Goal: Use online tool/utility: Utilize a website feature to perform a specific function

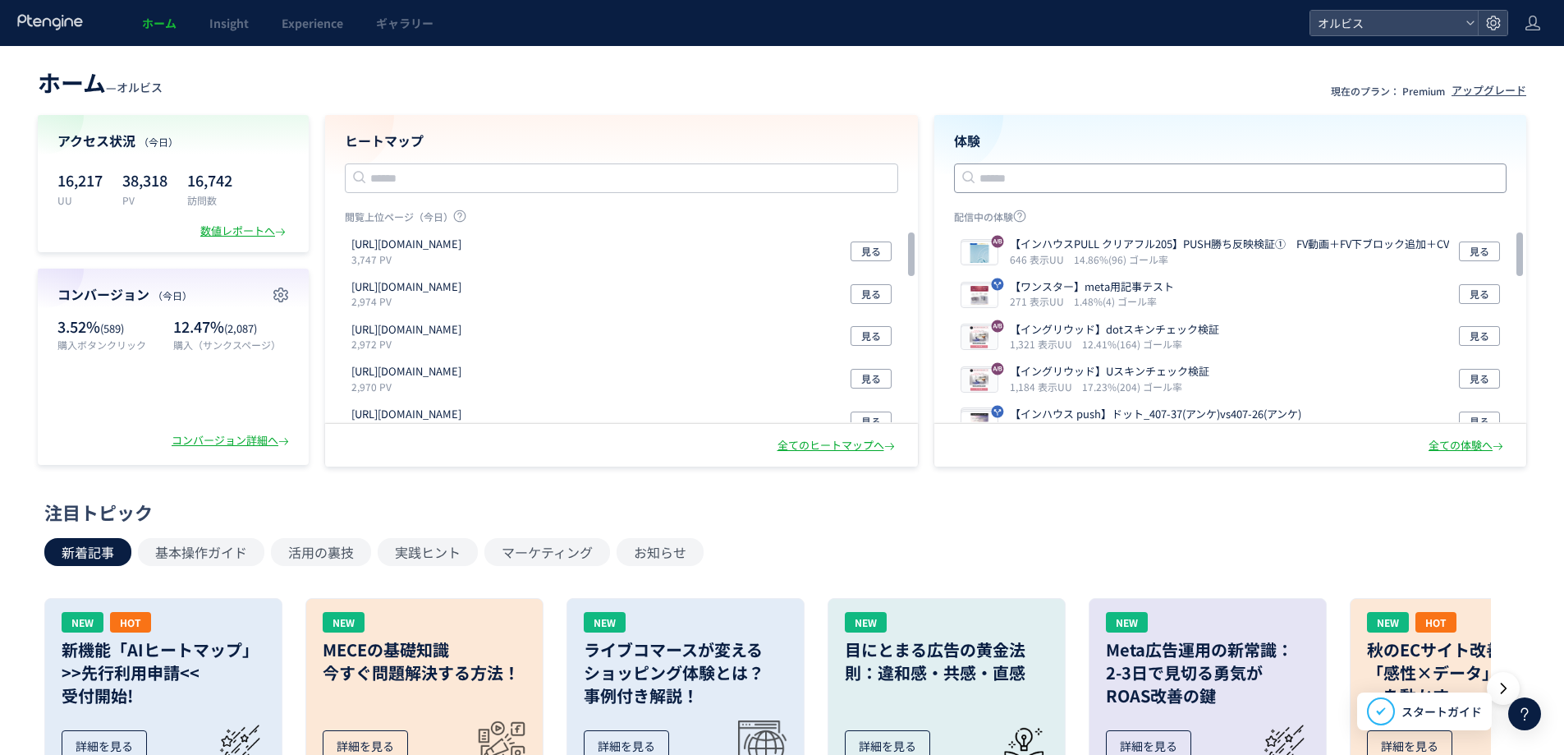
click at [1133, 168] on input "text" at bounding box center [1230, 178] width 553 height 30
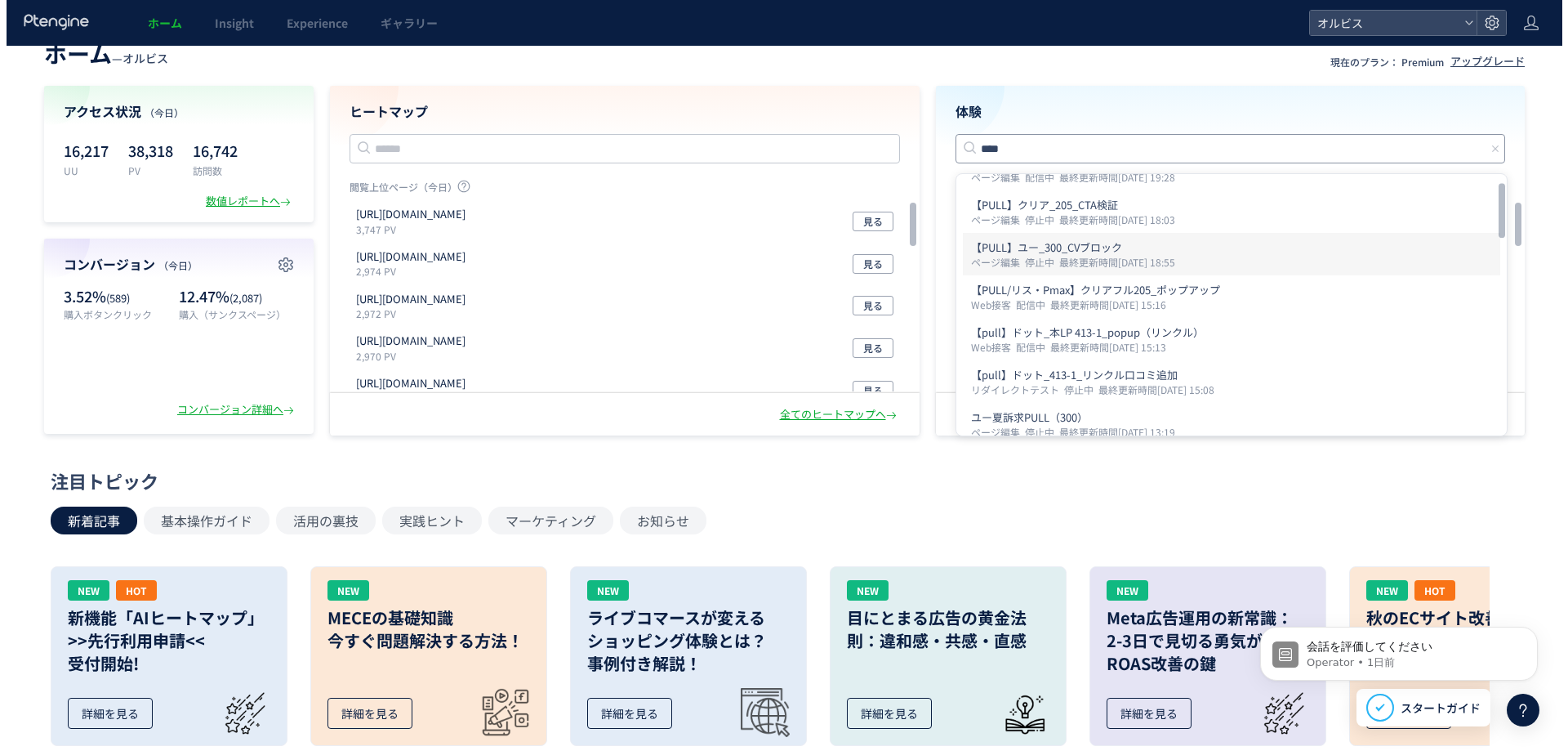
scroll to position [36, 0]
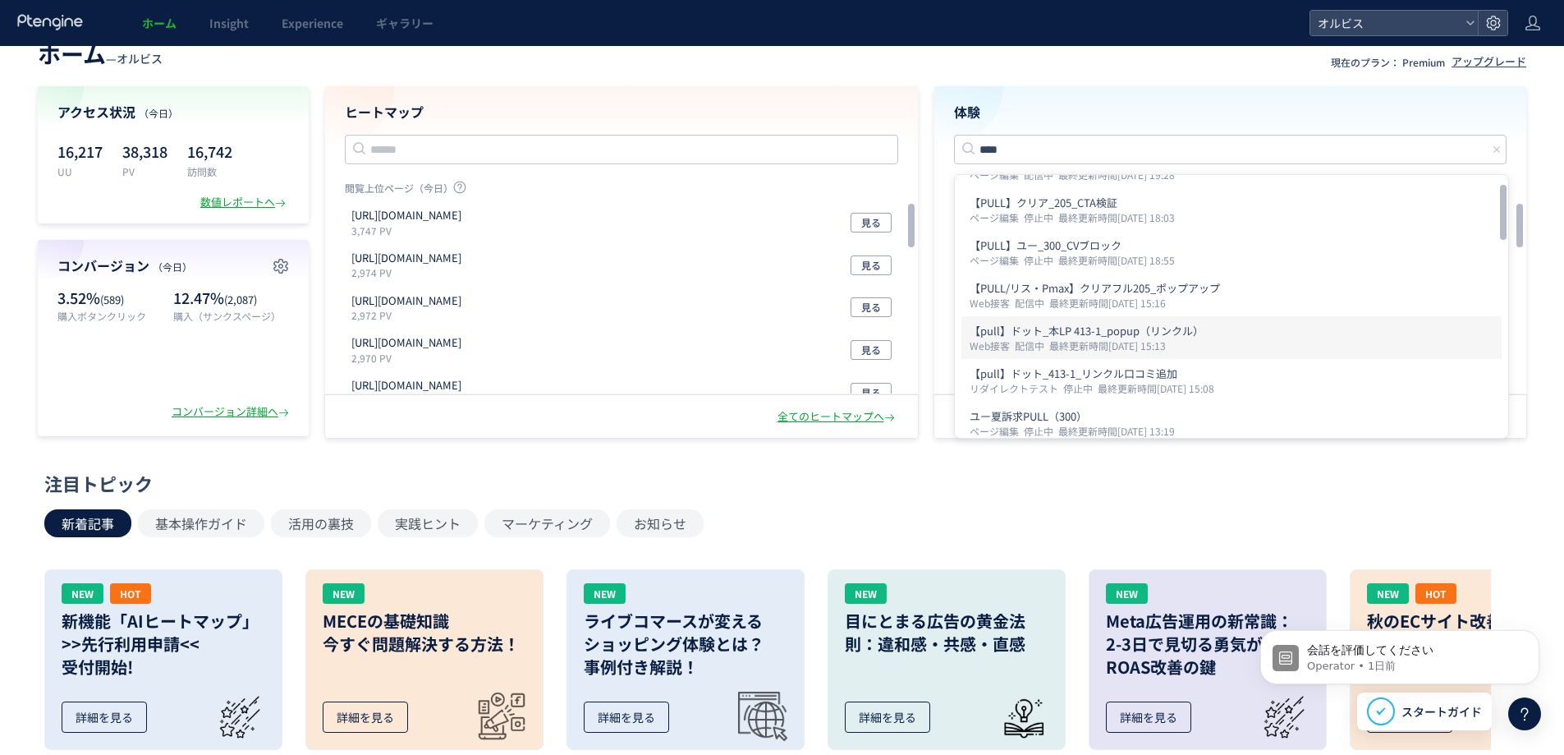
click at [1310, 339] on p "Web接客 配信中 最終更新時間2025/09/19 15:13" at bounding box center [1232, 345] width 524 height 13
type input "**********"
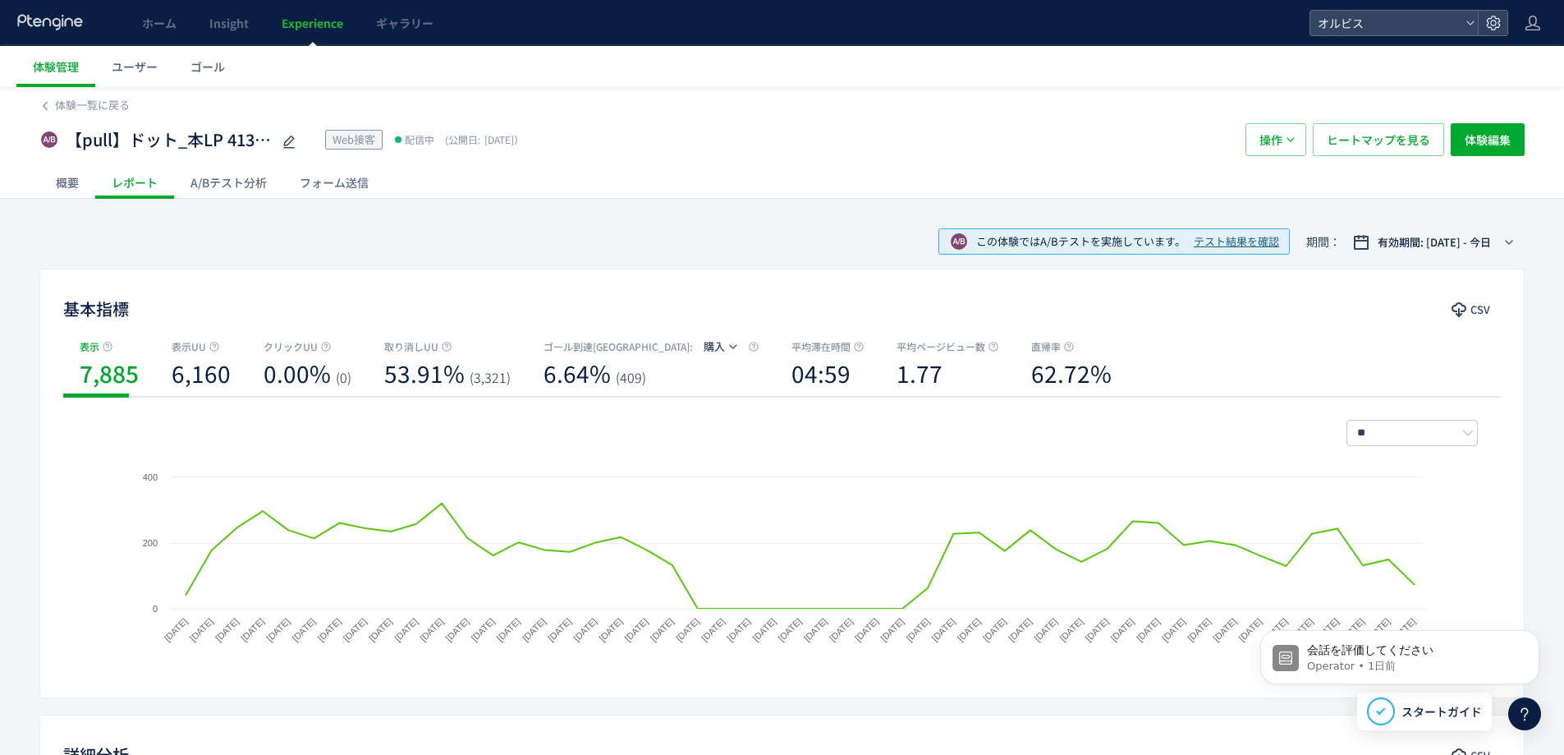
click at [227, 189] on div "A/Bテスト分析" at bounding box center [228, 182] width 109 height 33
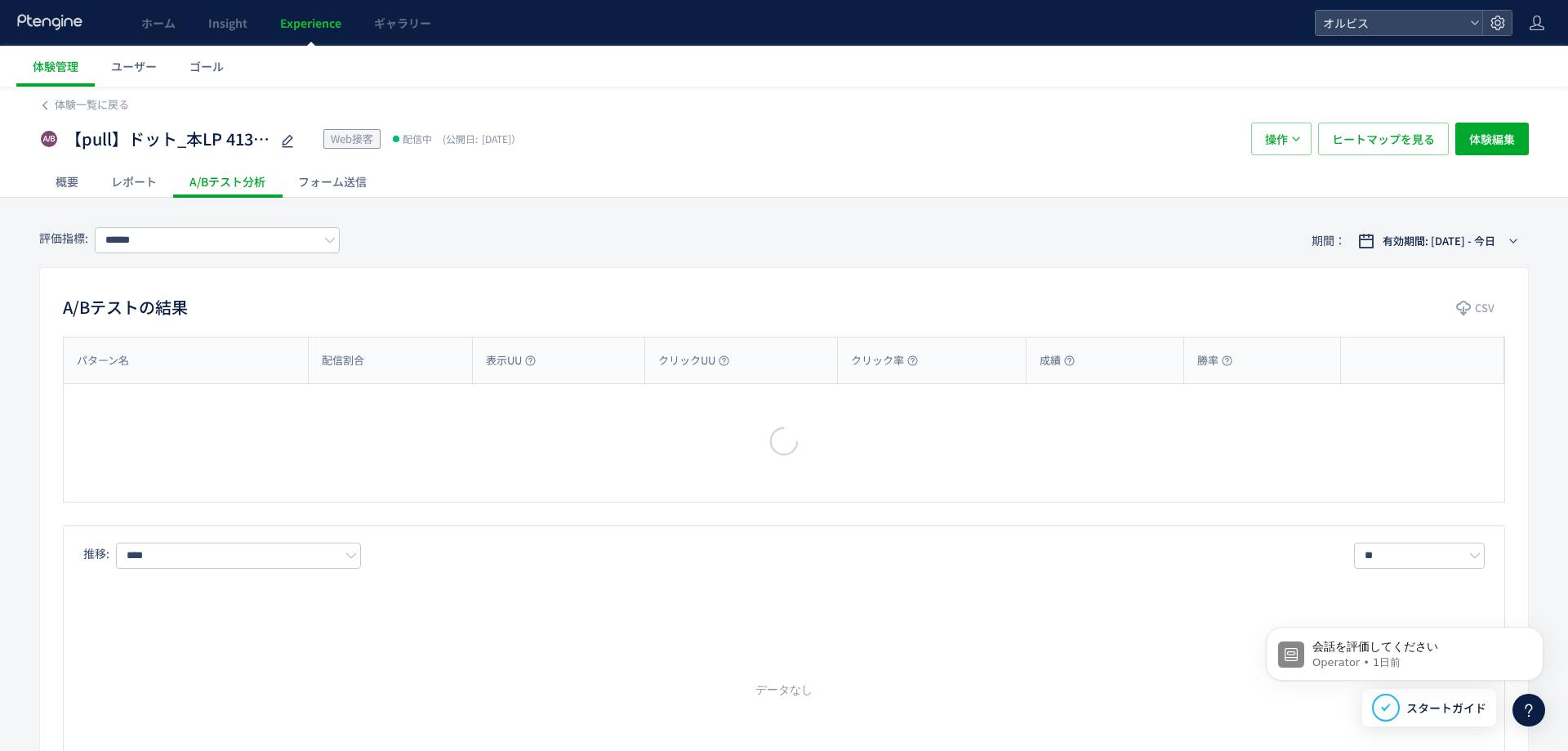
type input "**"
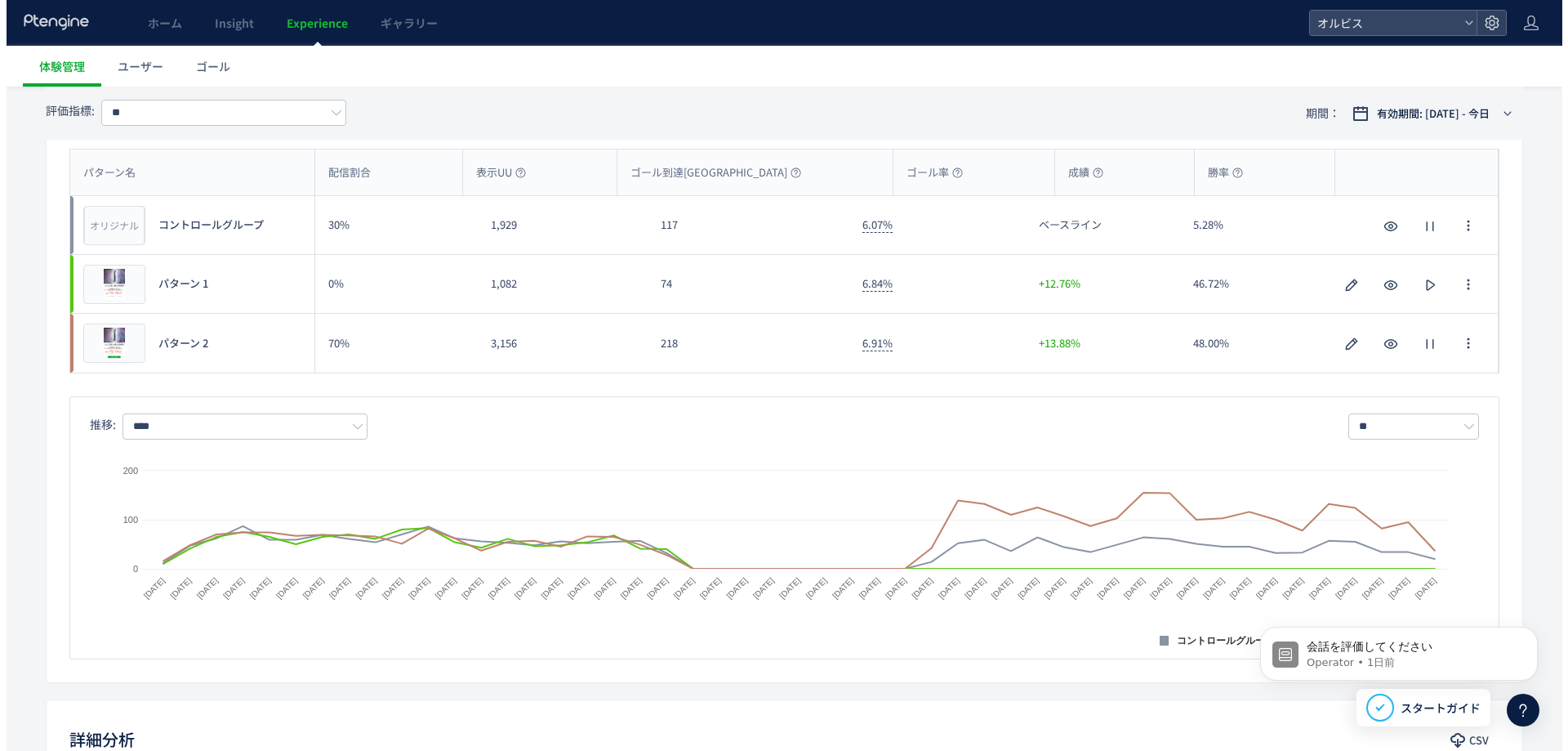
scroll to position [187, 0]
click at [112, 295] on div "プレビュー" at bounding box center [107, 284] width 62 height 39
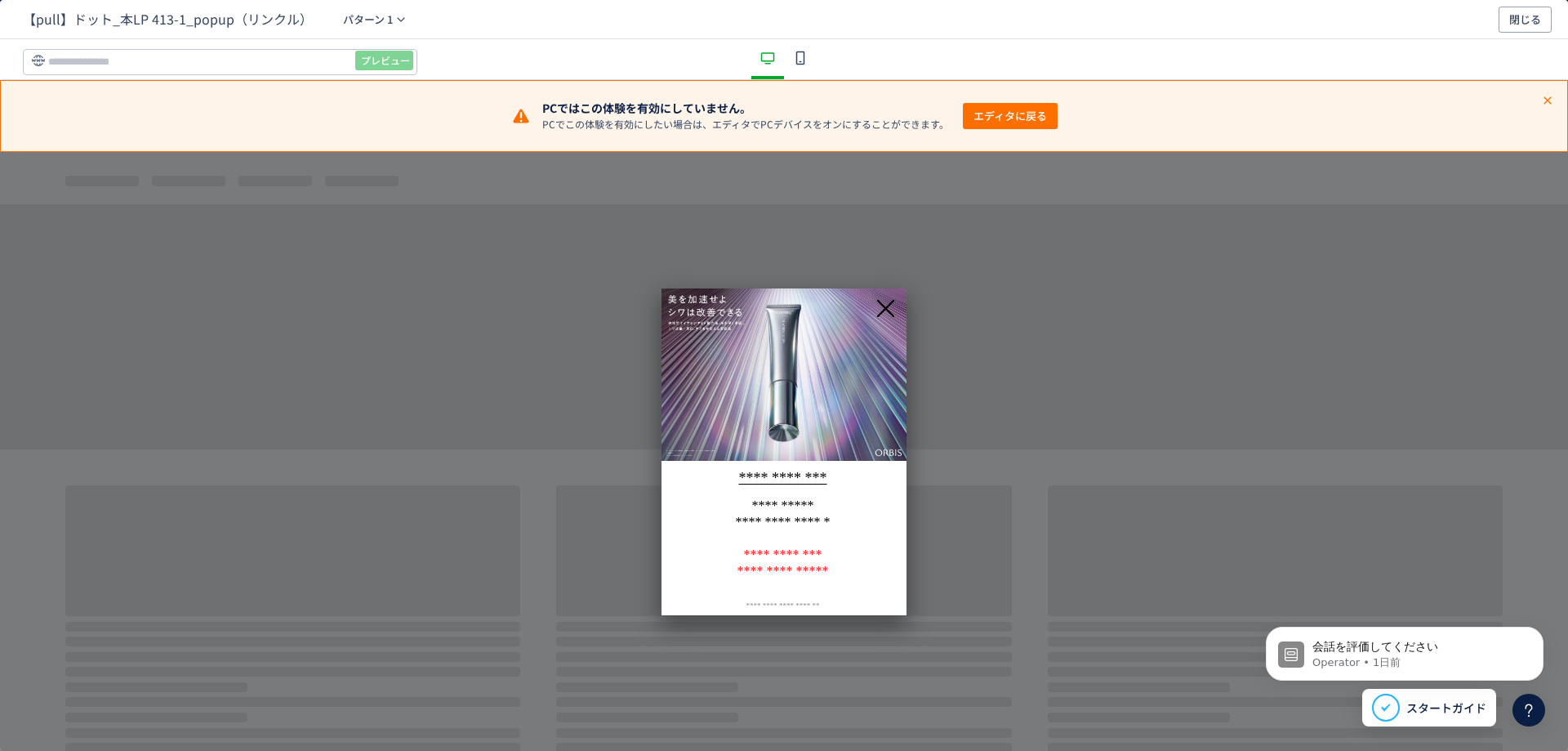
click at [893, 305] on icon "dialog" at bounding box center [886, 308] width 26 height 26
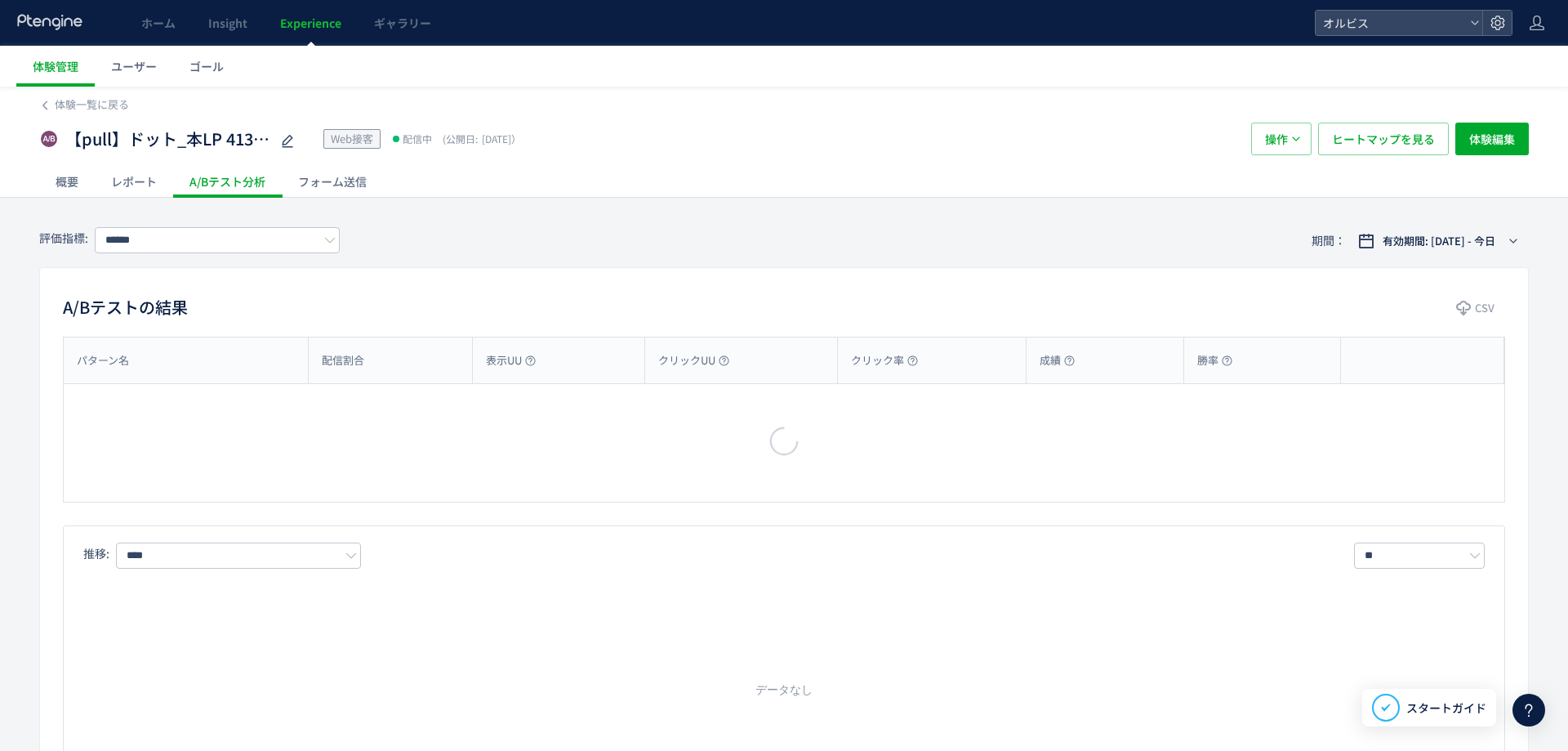
type input "**"
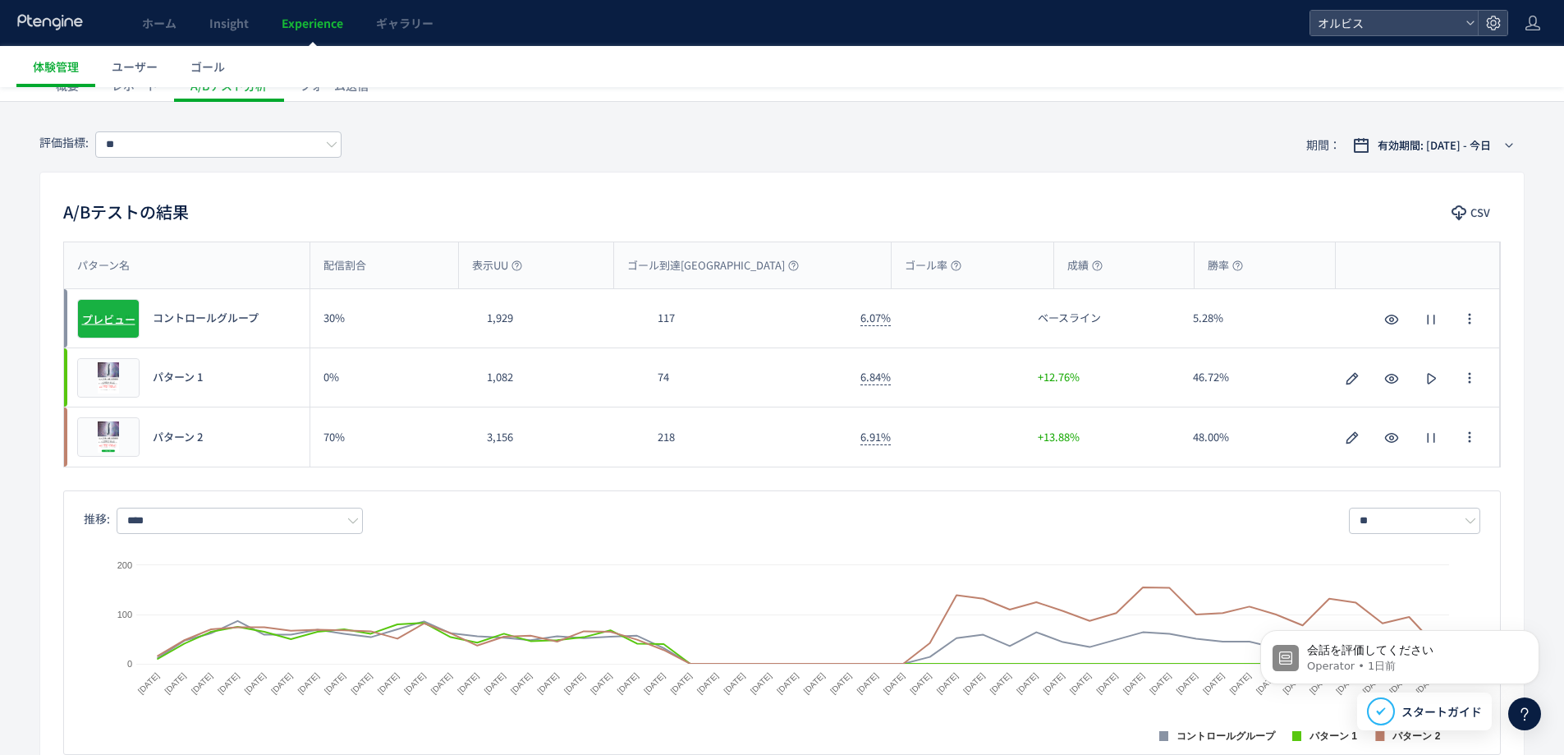
scroll to position [61, 0]
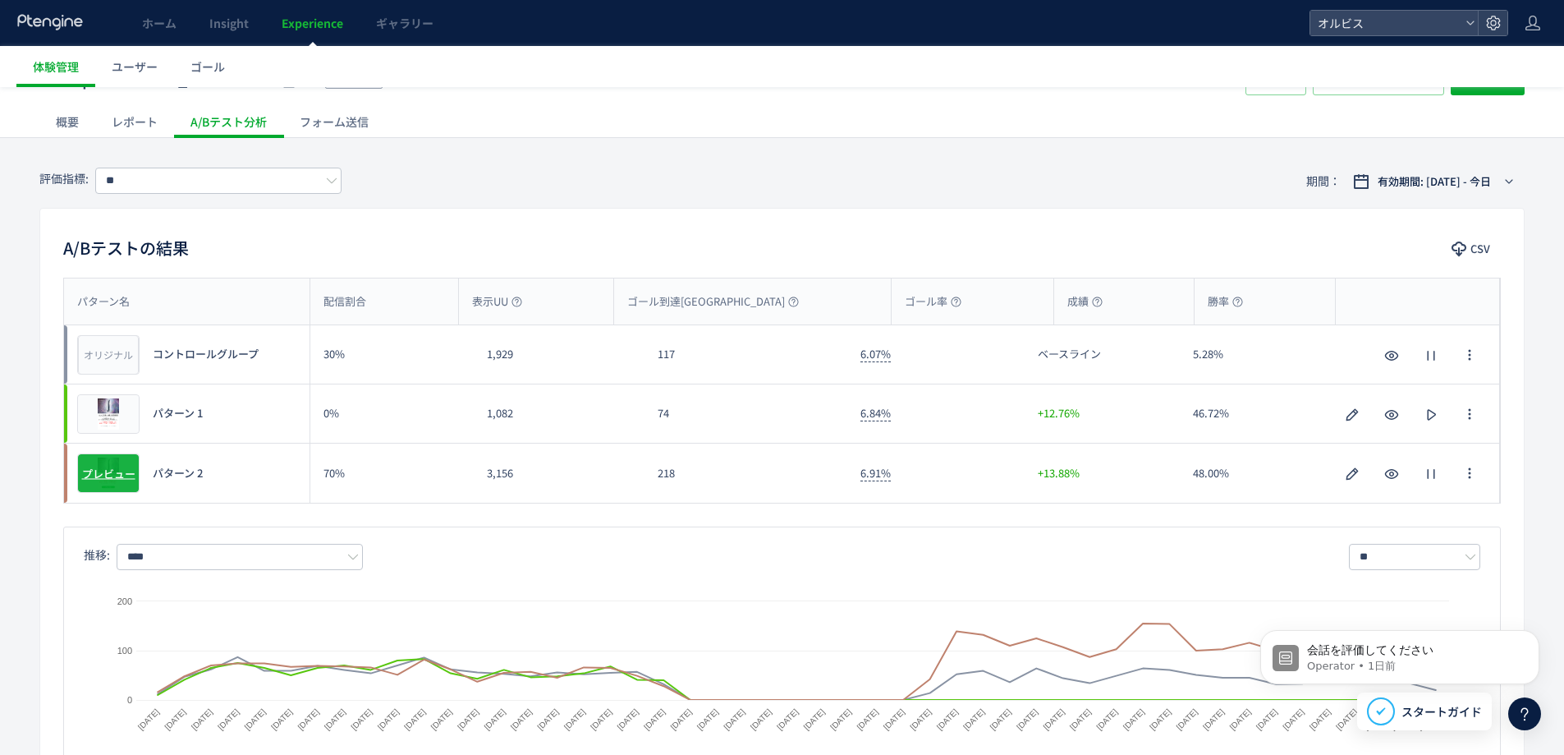
click at [105, 476] on span "プレビュー" at bounding box center [108, 474] width 53 height 16
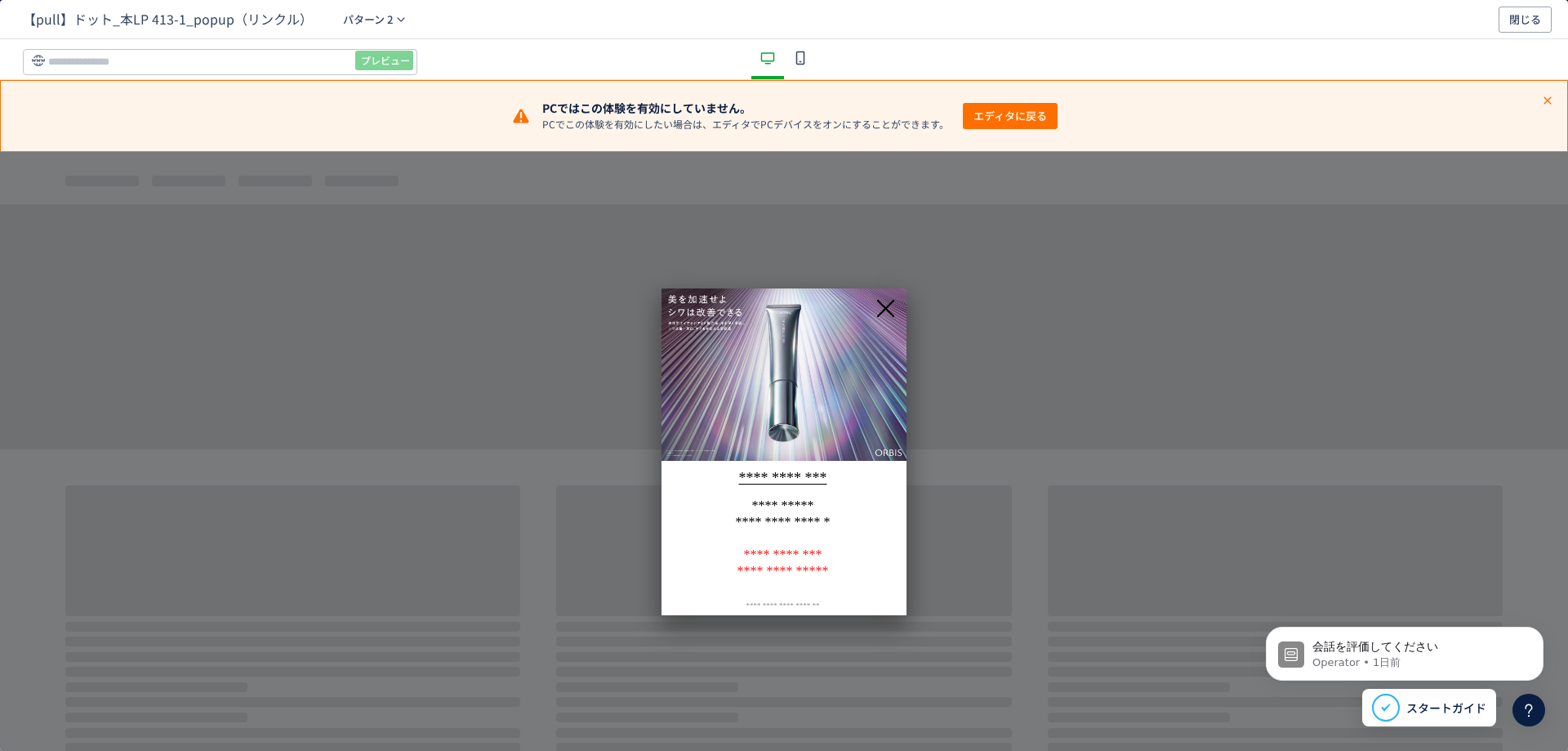
click at [800, 60] on icon "dialog" at bounding box center [800, 58] width 20 height 20
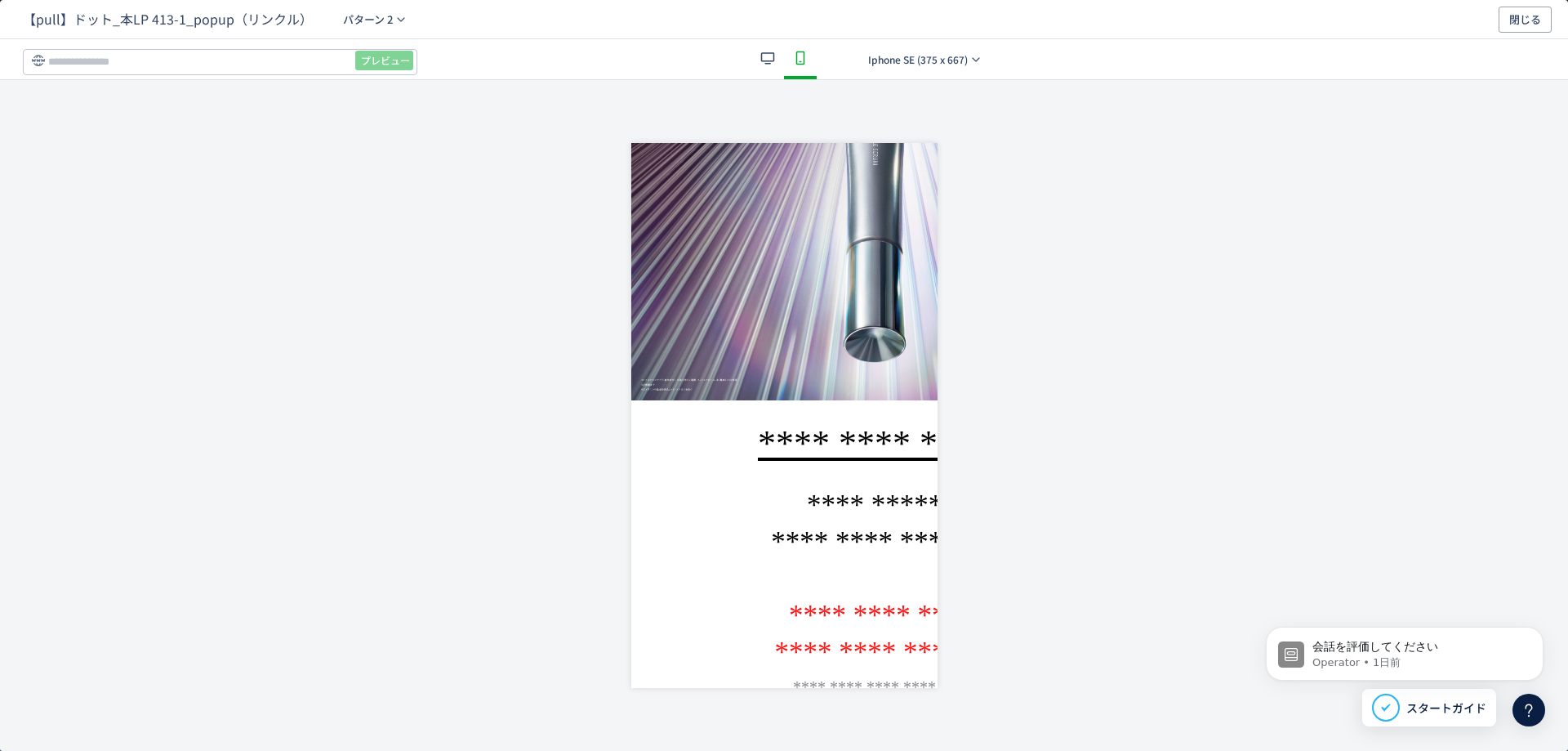
click at [770, 54] on icon "dialog" at bounding box center [768, 58] width 20 height 20
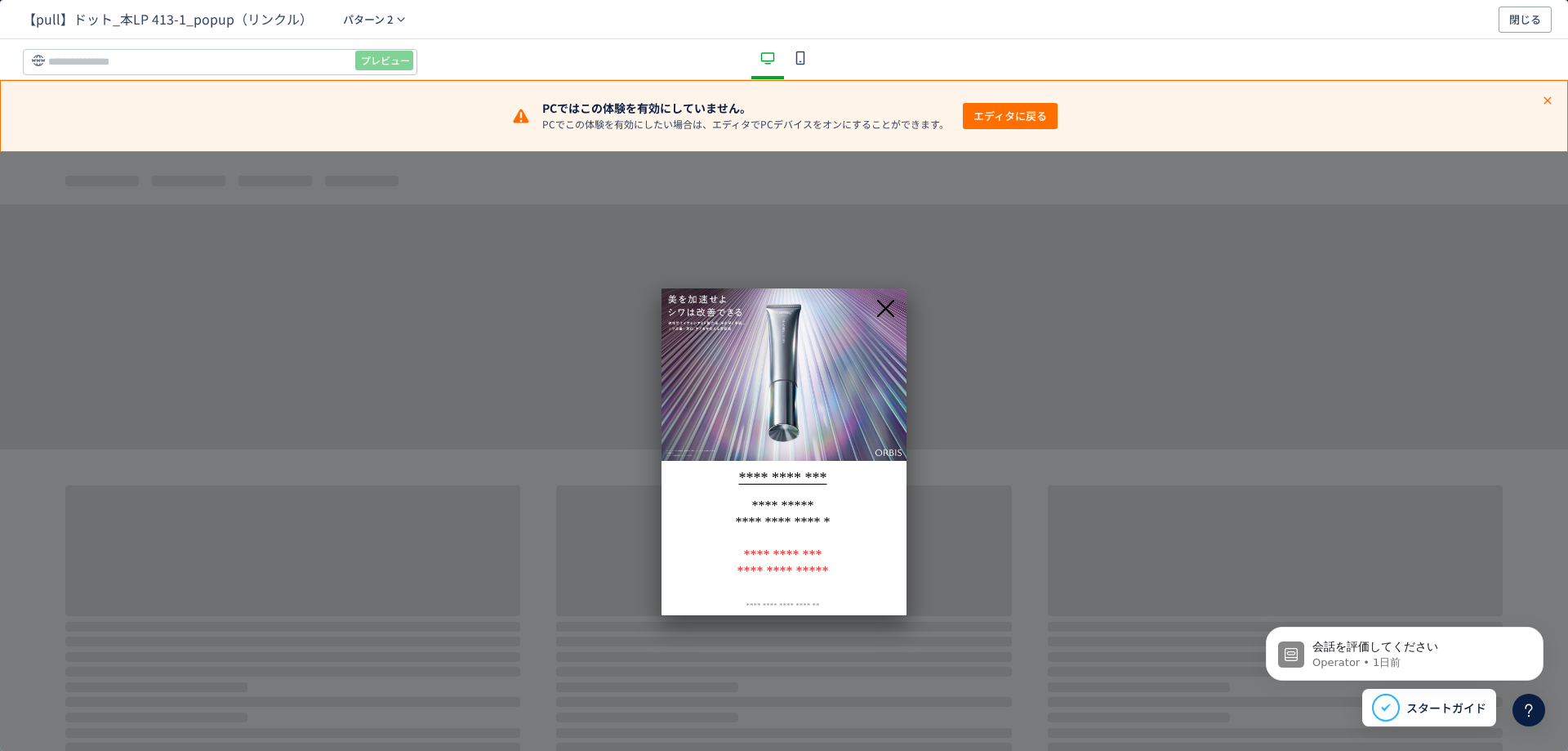
click at [1545, 102] on use "dialog" at bounding box center [1546, 99] width 7 height 7
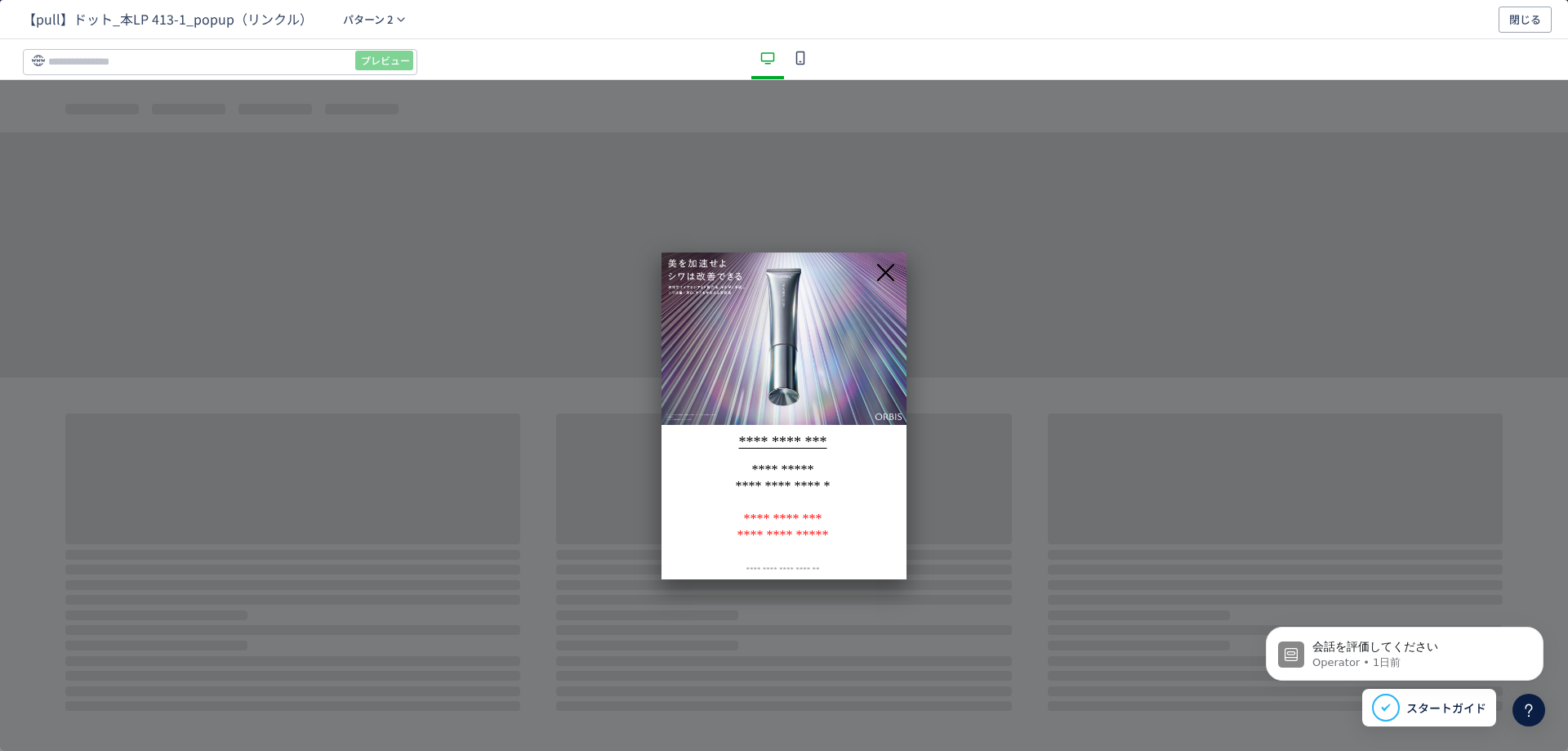
click at [884, 277] on icon "dialog" at bounding box center [886, 273] width 26 height 26
click at [1519, 30] on span "閉じる" at bounding box center [1525, 20] width 32 height 26
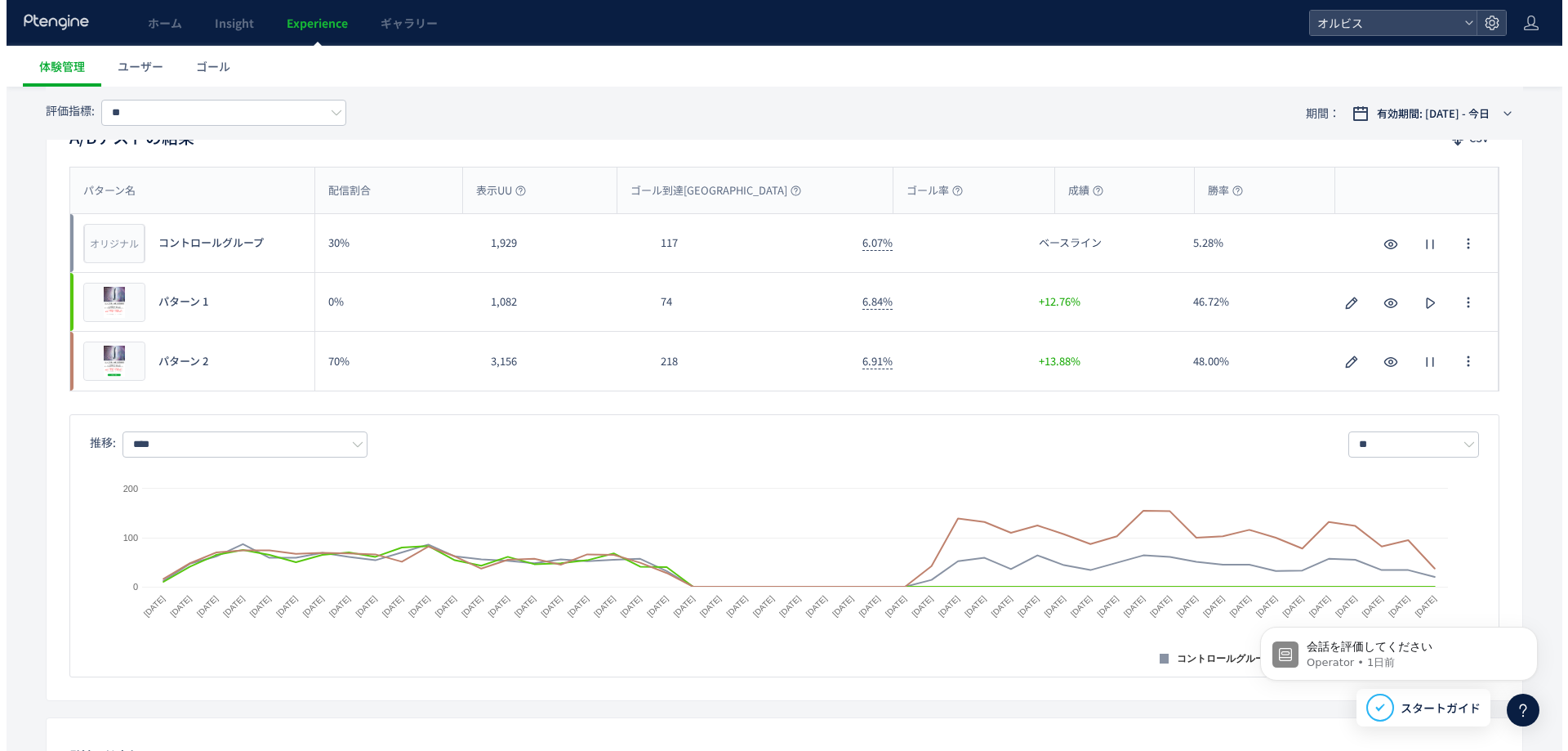
scroll to position [169, 0]
click at [107, 363] on span "プレビュー" at bounding box center [107, 362] width 53 height 16
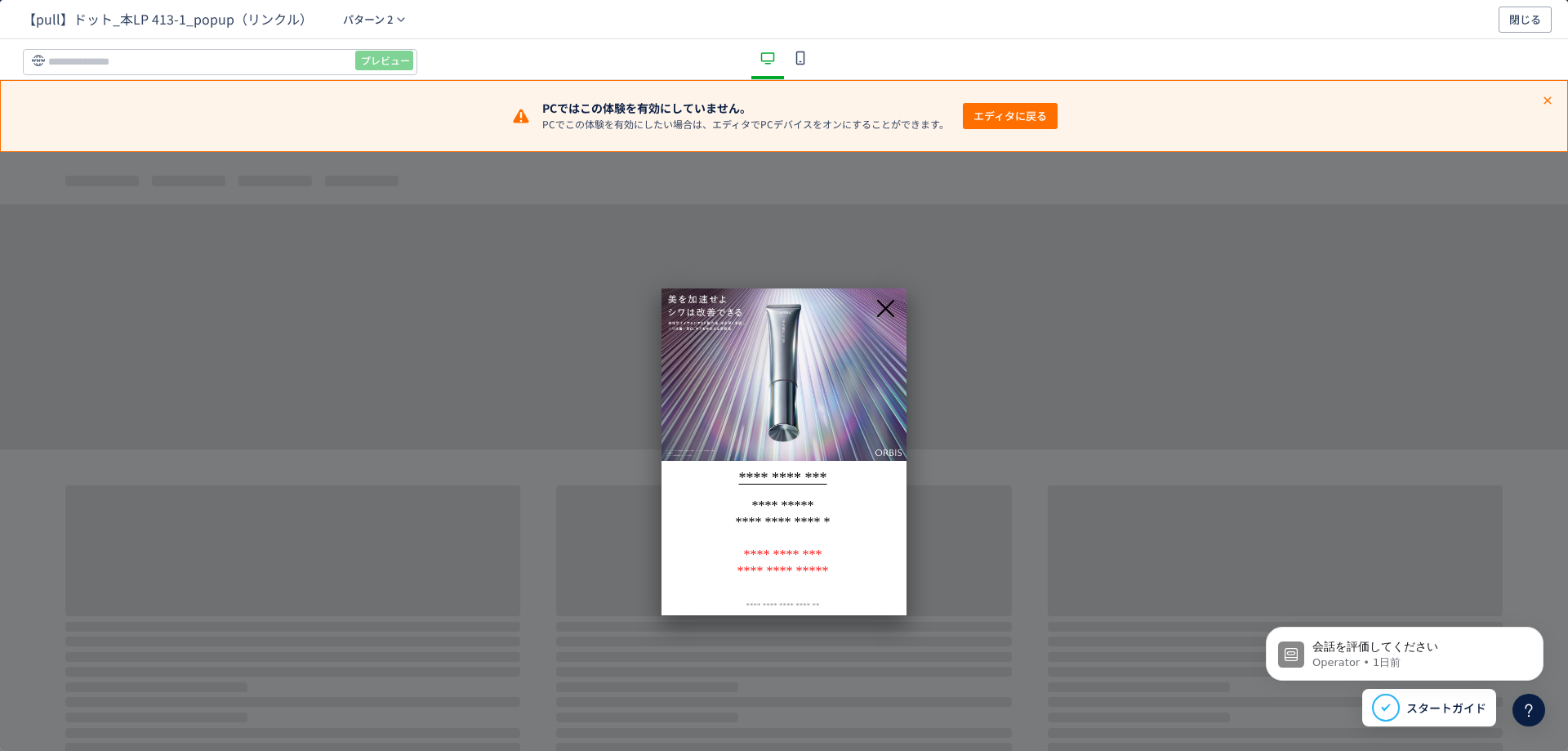
click at [891, 299] on icon "dialog" at bounding box center [886, 308] width 26 height 26
click at [888, 305] on icon "dialog" at bounding box center [886, 308] width 18 height 18
click at [884, 308] on icon "dialog" at bounding box center [886, 308] width 18 height 18
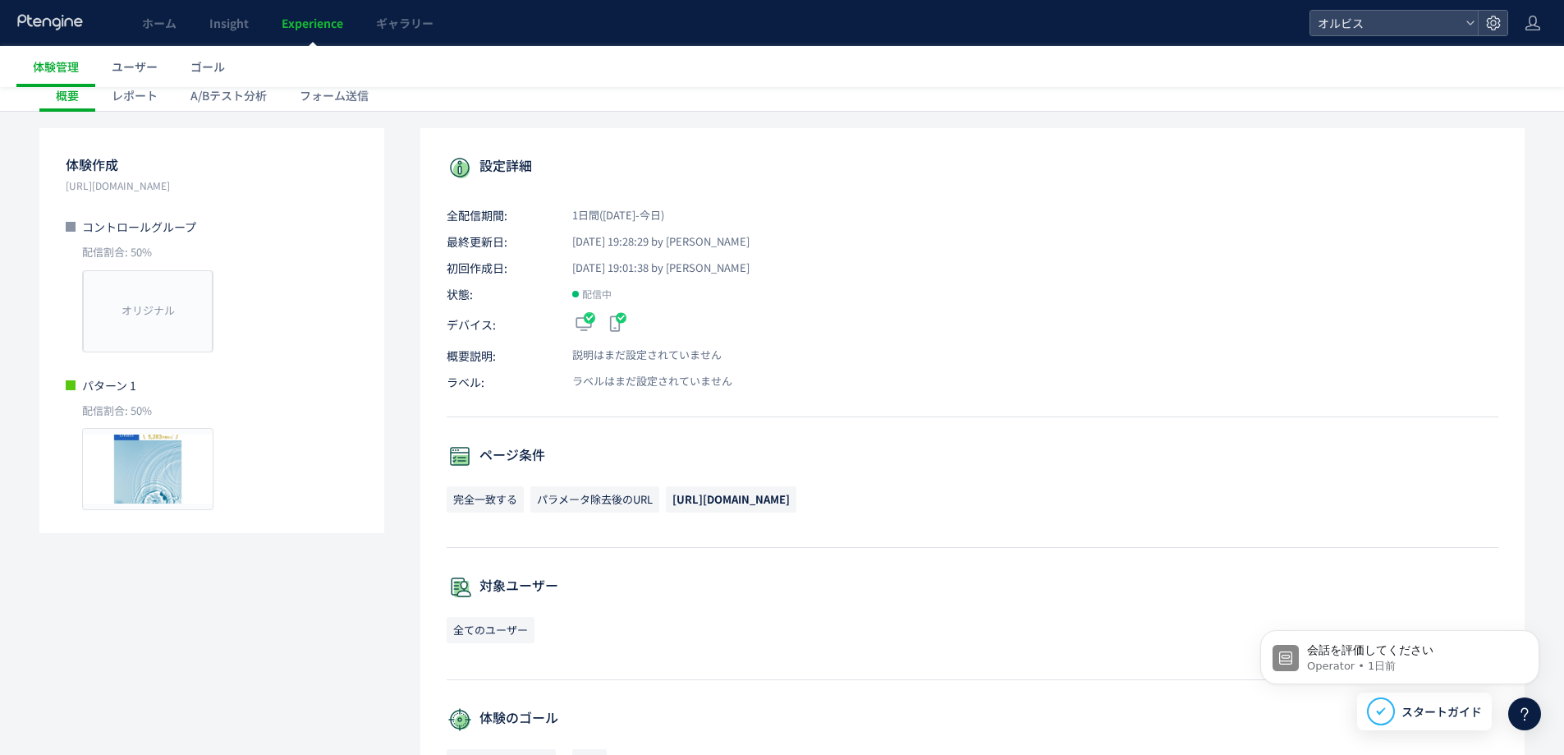
click at [378, 598] on div "体験作成 https://pr.orbis.co.jp/cosmetics/clearful/205/ コントロールグループ 配信割合: 50% オリジナル …" at bounding box center [782, 647] width 1486 height 1039
